Goal: Navigation & Orientation: Find specific page/section

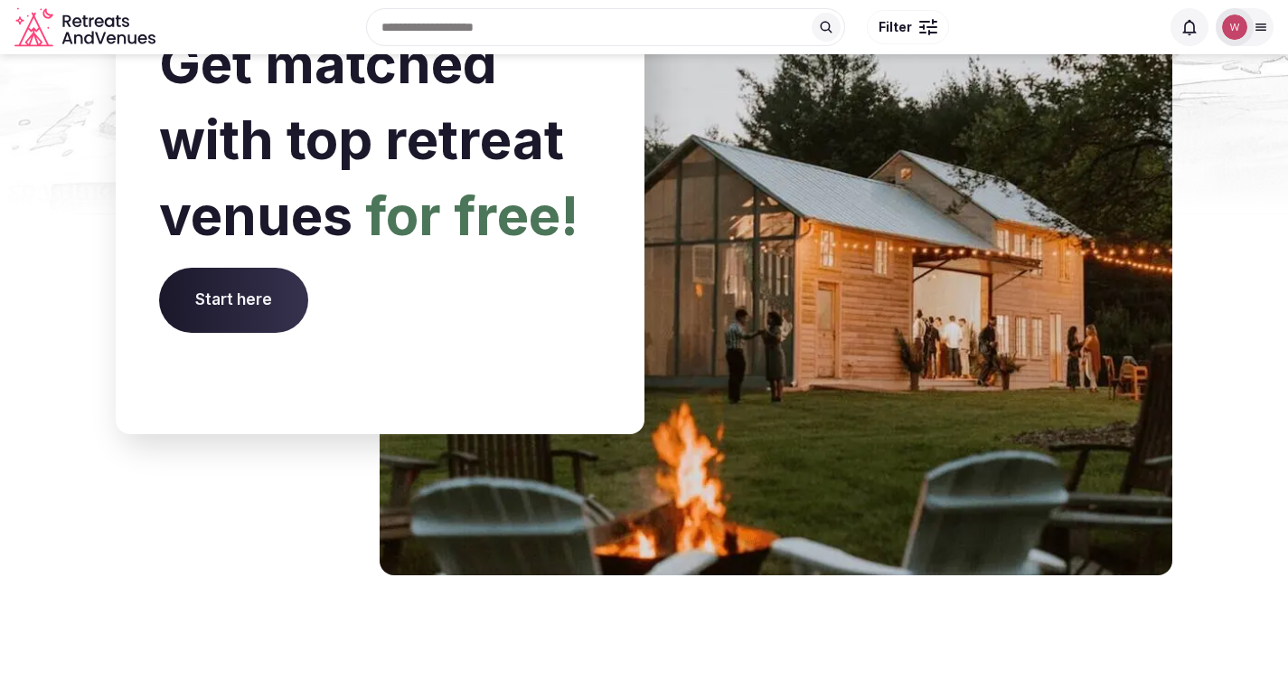
scroll to position [6986, 0]
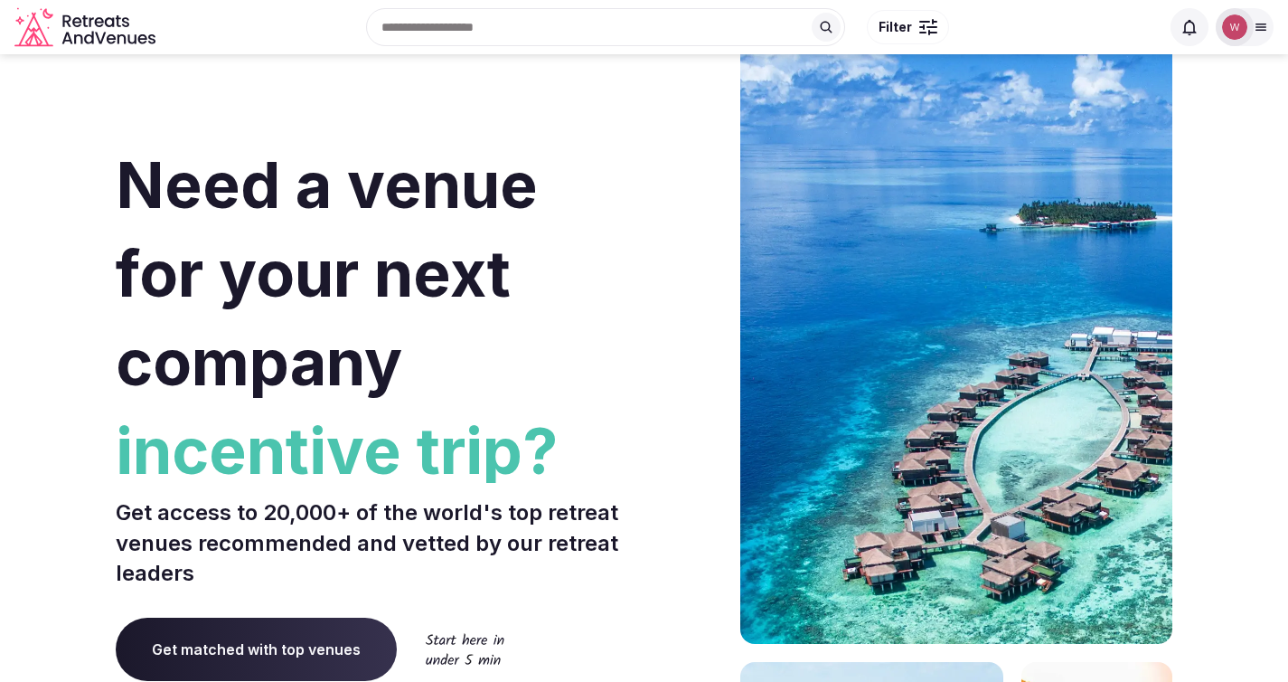
click at [90, 29] on icon "Retreats and Venues company logo" at bounding box center [86, 27] width 145 height 41
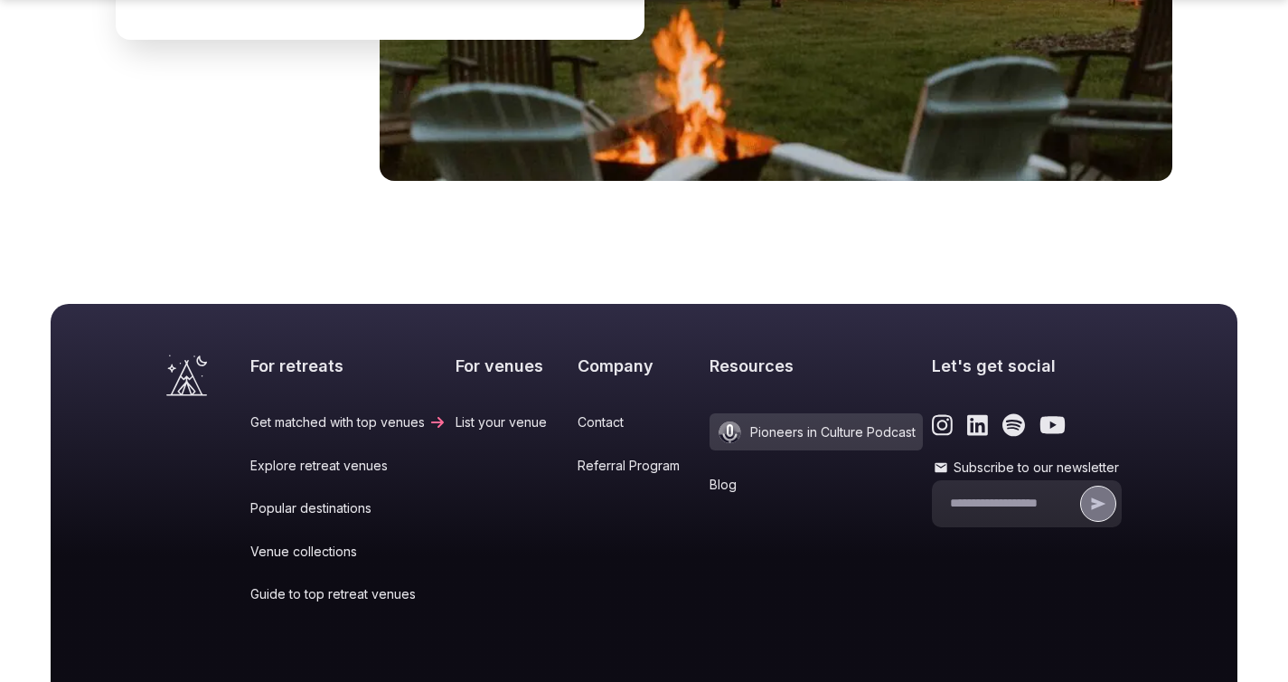
scroll to position [7617, 0]
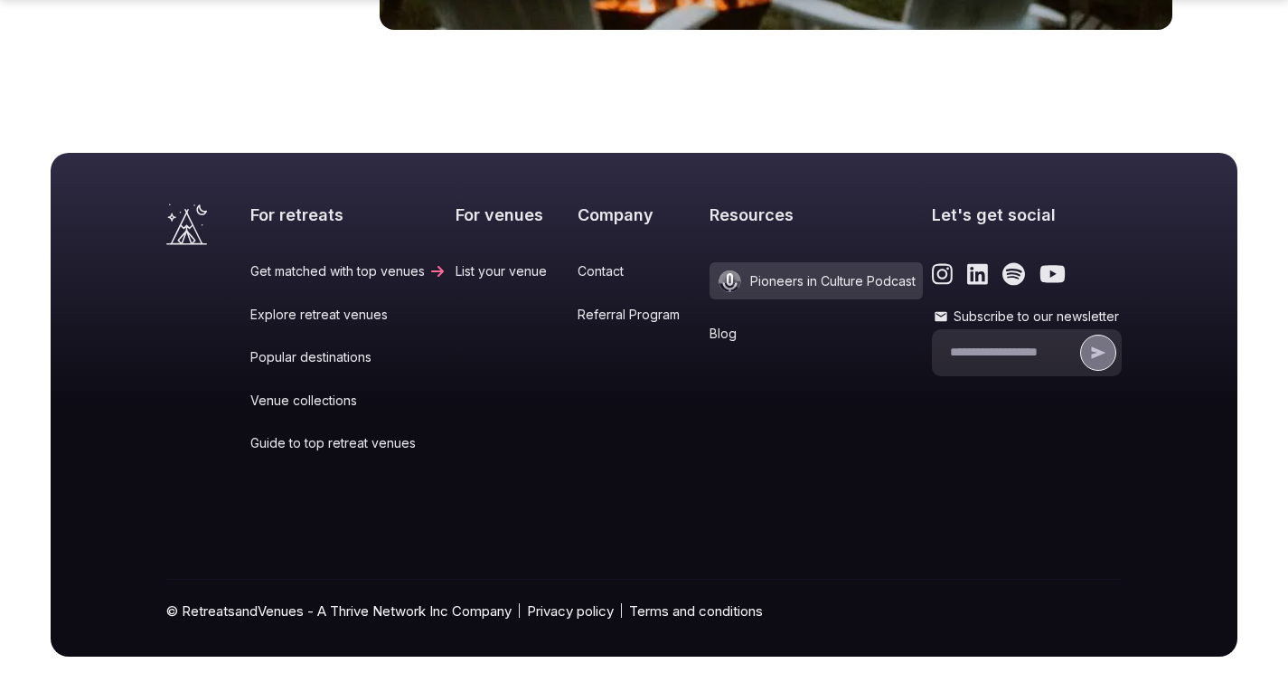
click at [322, 262] on link "Get matched with top venues" at bounding box center [348, 271] width 196 height 18
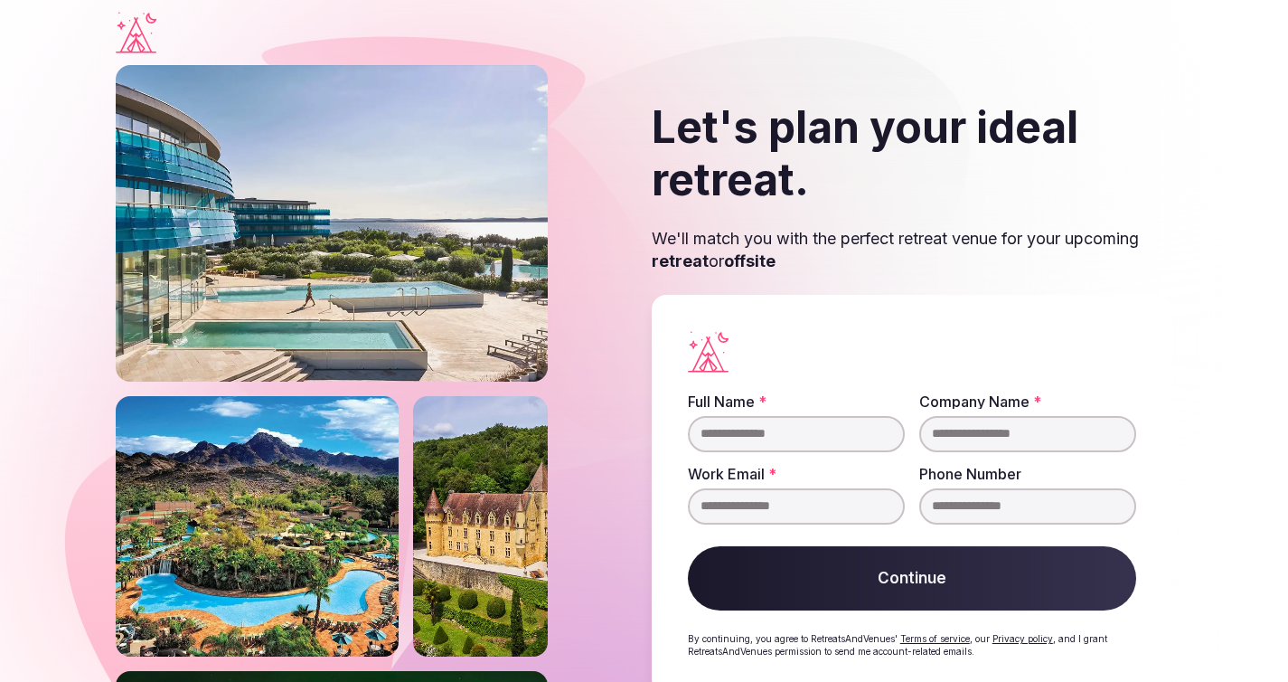
scroll to position [7617, 0]
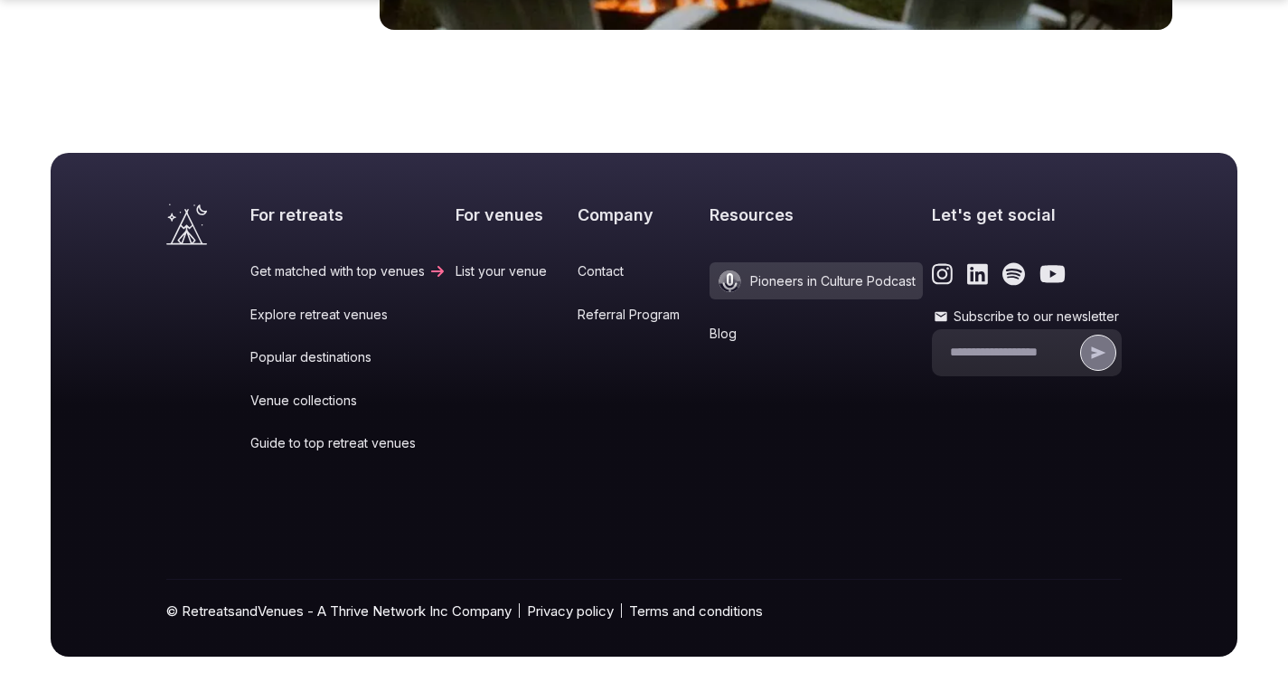
click at [288, 306] on link "Explore retreat venues" at bounding box center [348, 315] width 196 height 18
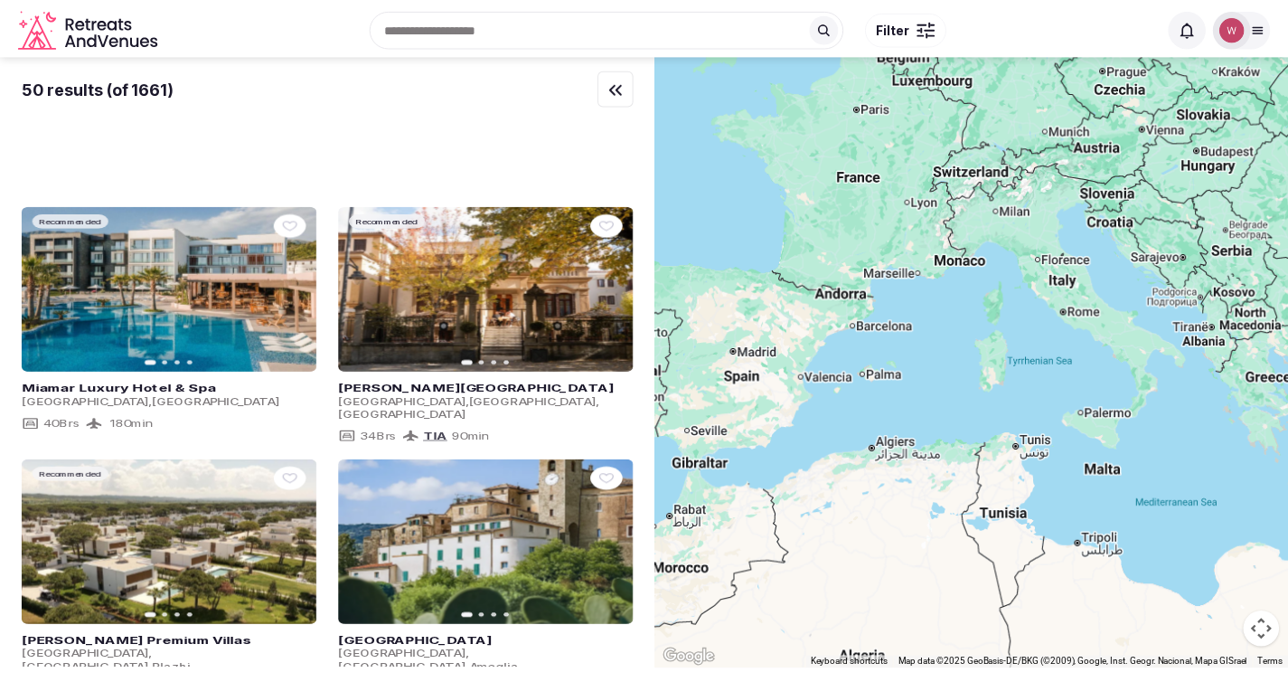
scroll to position [7617, 0]
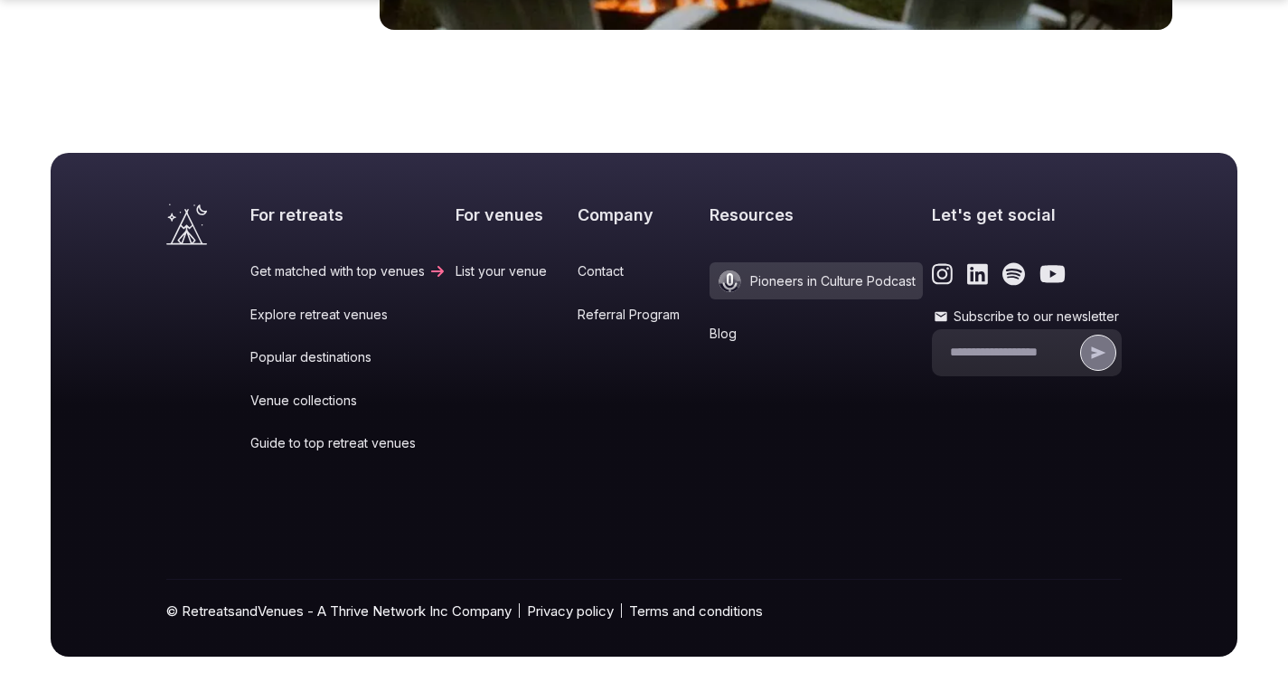
click at [327, 391] on link "Venue collections" at bounding box center [348, 400] width 196 height 18
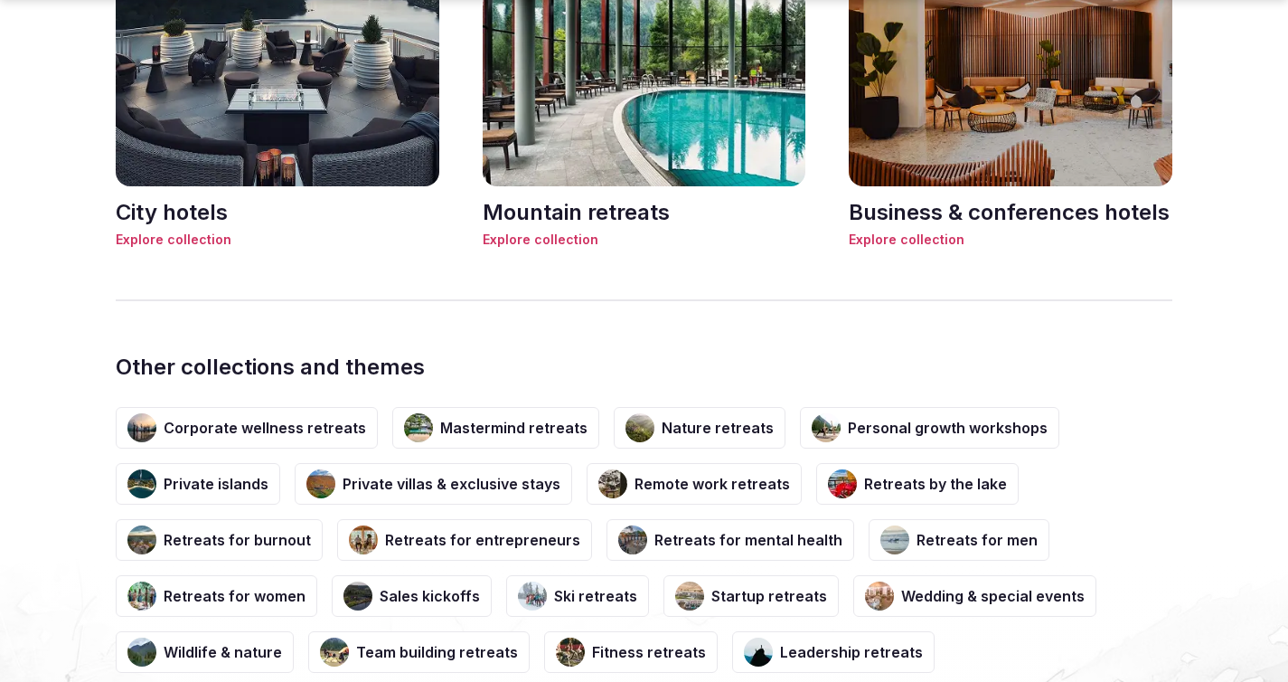
scroll to position [2710, 0]
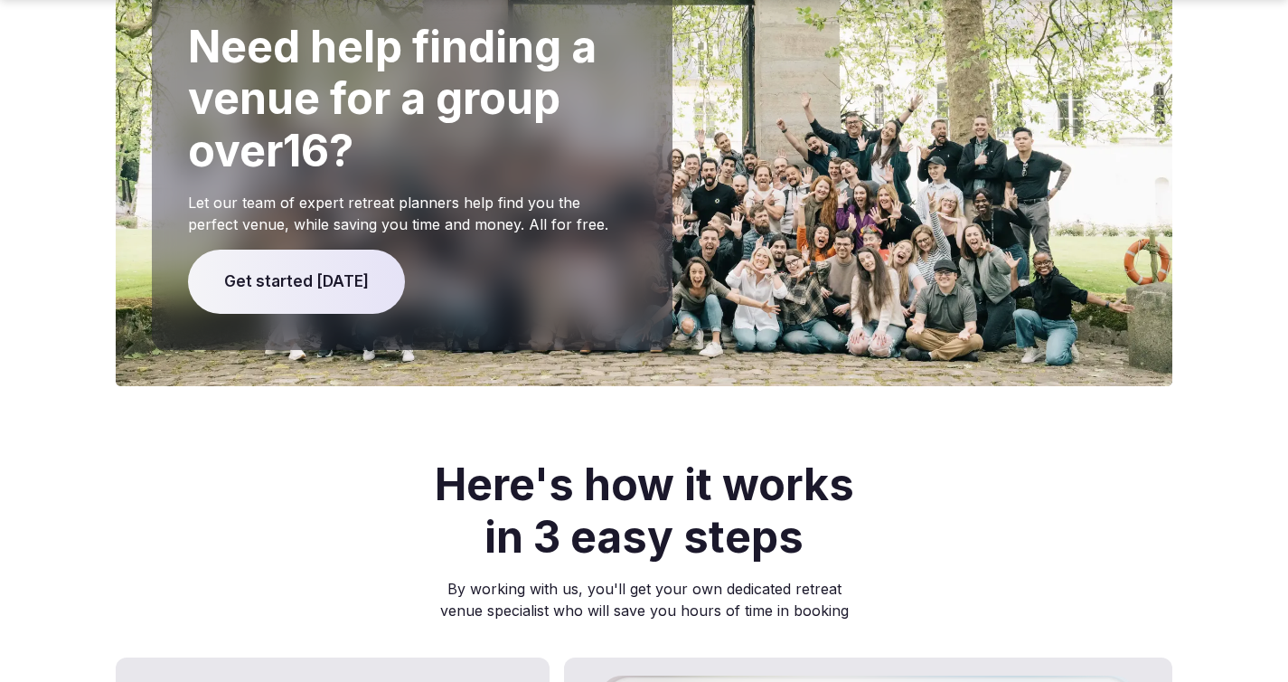
scroll to position [7599, 0]
